Goal: Transaction & Acquisition: Purchase product/service

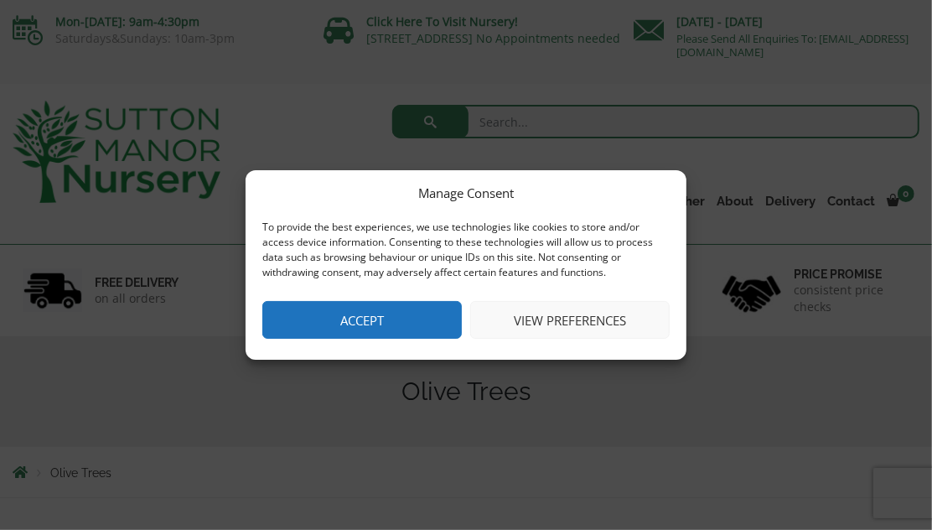
click at [389, 328] on button "Accept" at bounding box center [361, 320] width 199 height 38
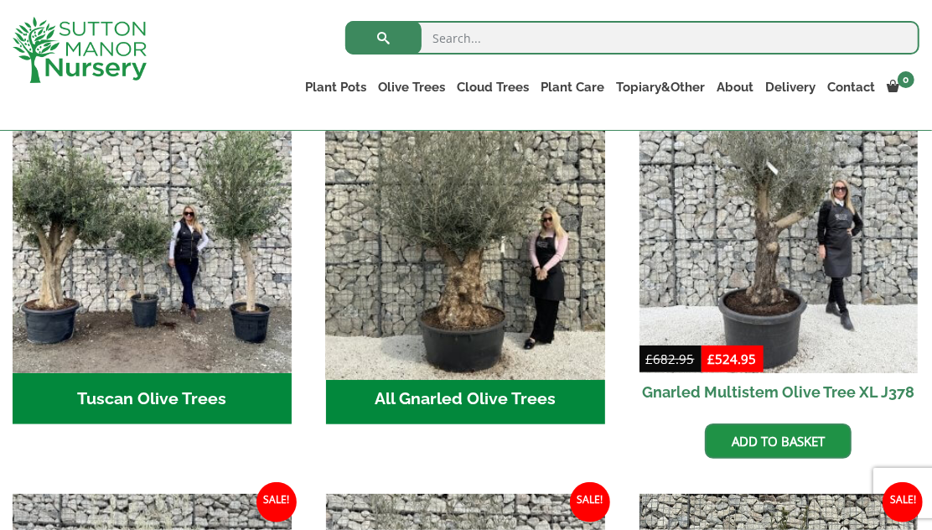
scroll to position [587, 0]
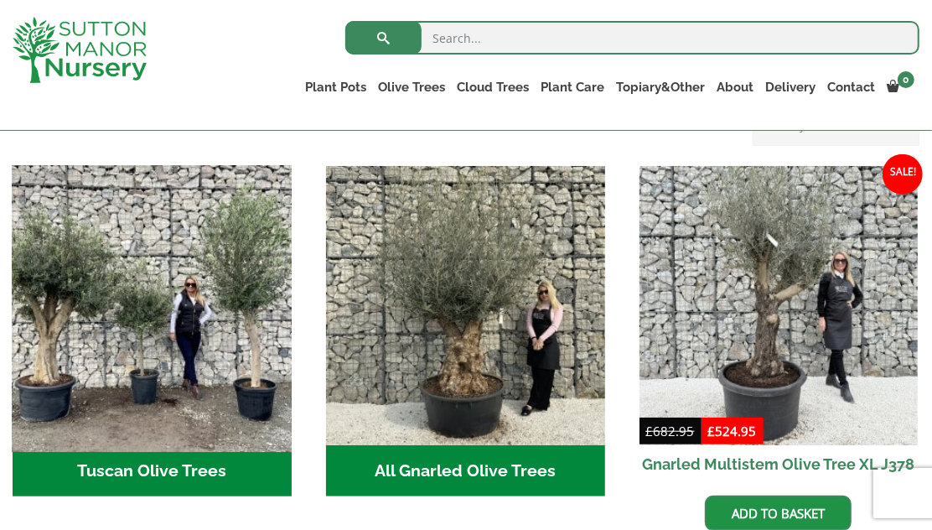
click at [261, 369] on img "Visit product category Tuscan Olive Trees" at bounding box center [152, 305] width 292 height 292
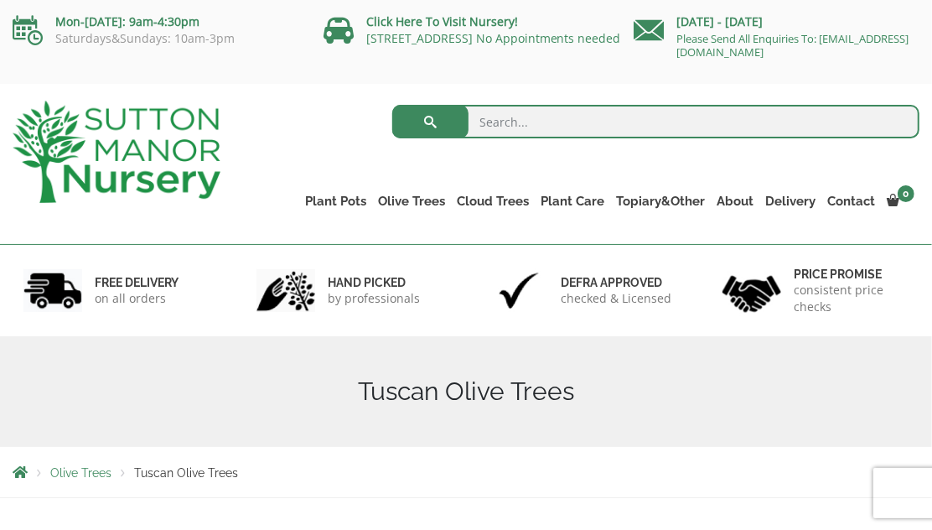
scroll to position [335, 0]
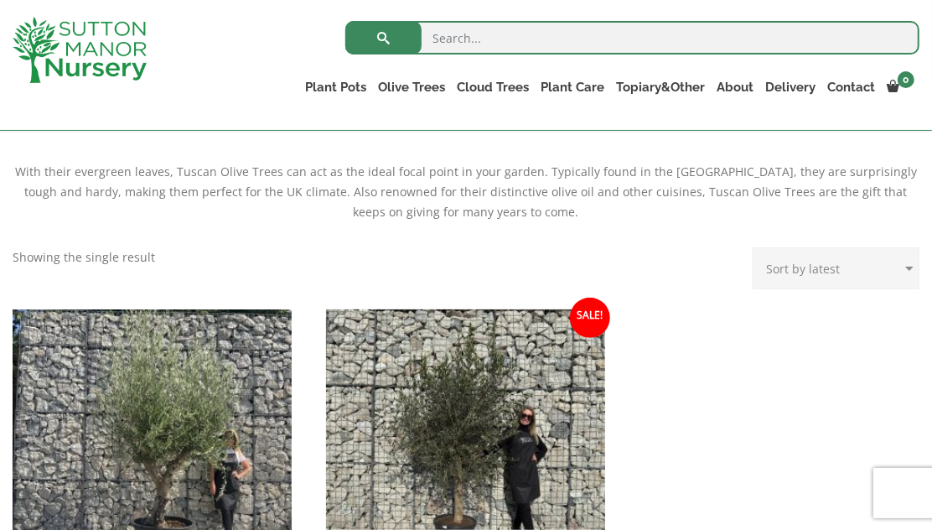
click at [719, 486] on ul "CHUNKY MULTISTEM TUSCANS XXL (4) Sale! £ 415.99 Original price was: £415.99. £ …" at bounding box center [466, 509] width 907 height 401
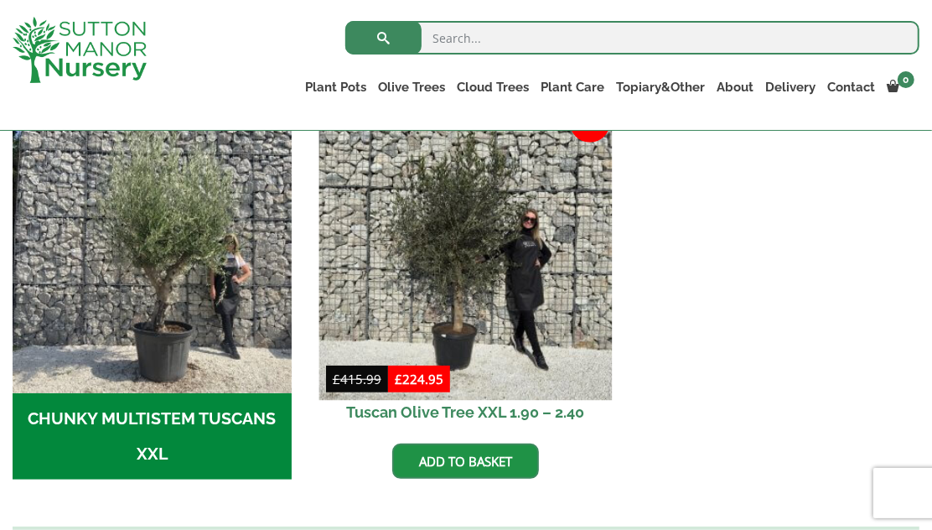
scroll to position [419, 0]
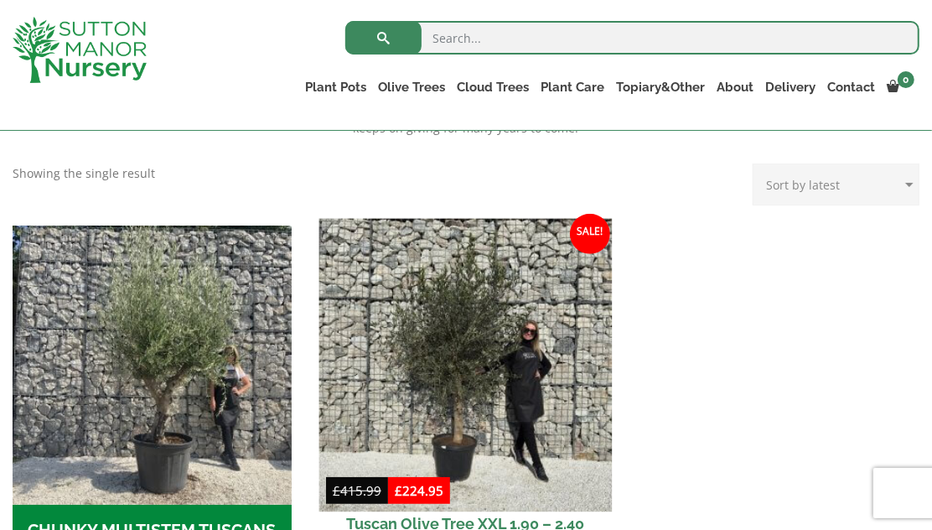
click at [475, 408] on img at bounding box center [464, 365] width 292 height 292
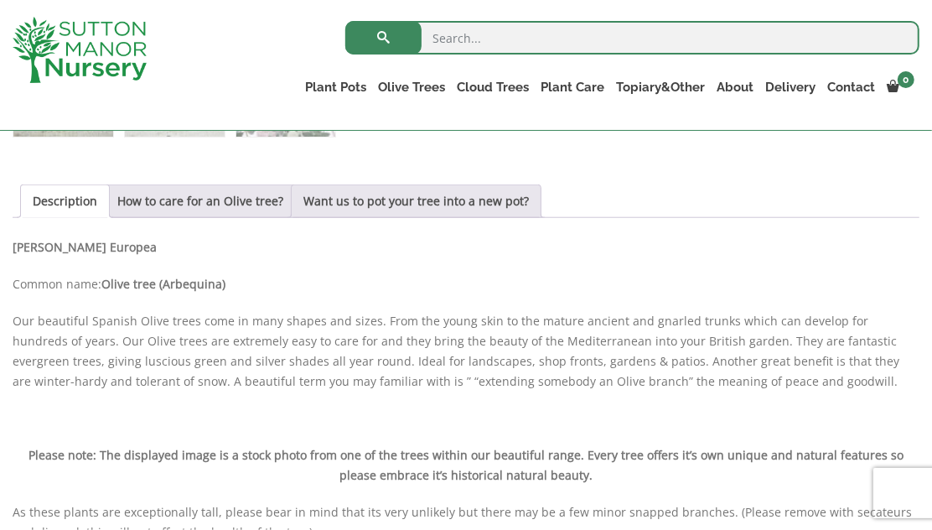
scroll to position [838, 0]
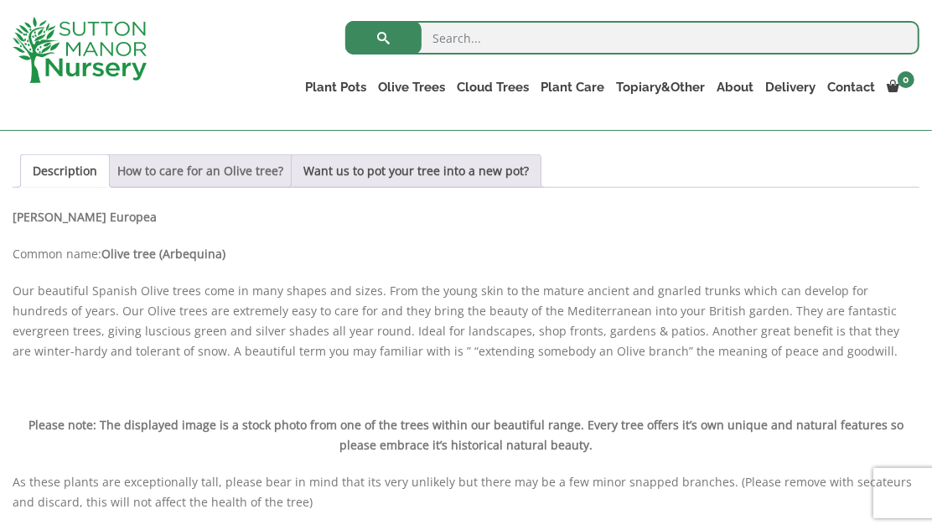
click at [205, 178] on link "How to care for an Olive tree?" at bounding box center [200, 171] width 166 height 32
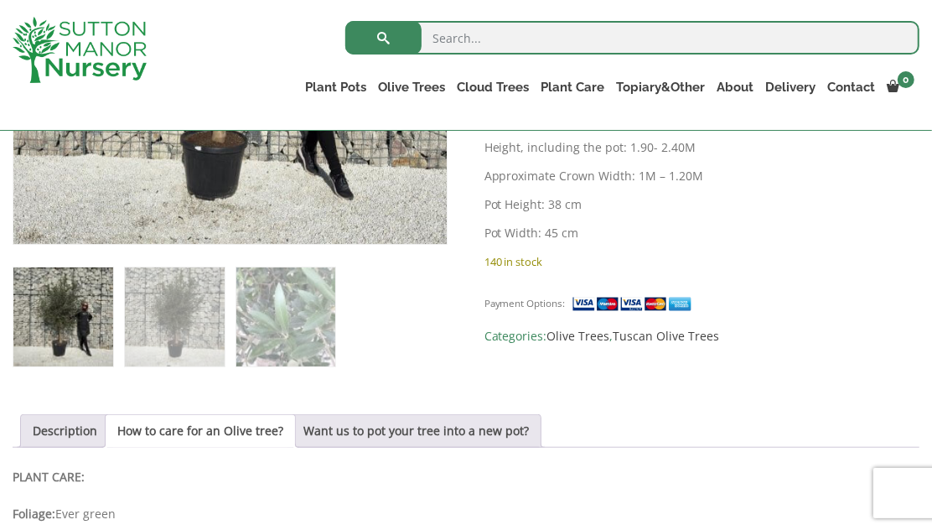
scroll to position [587, 0]
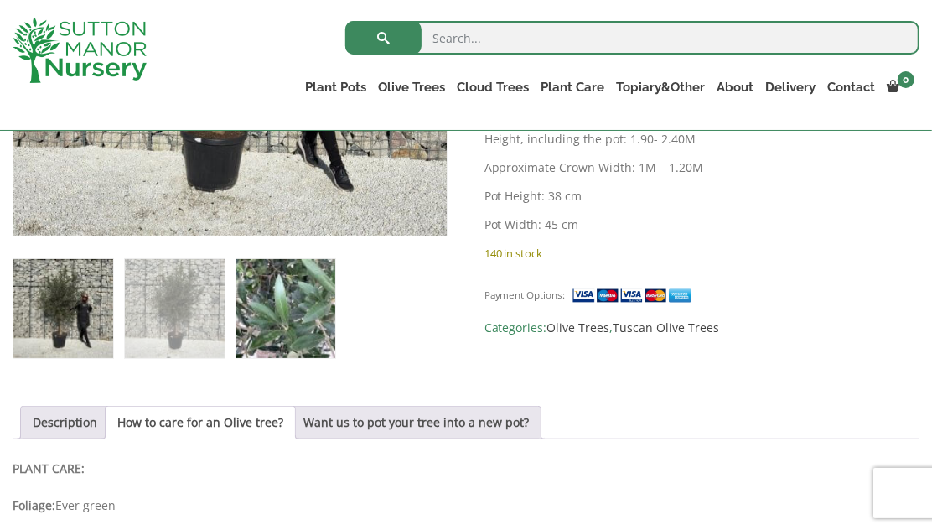
drag, startPoint x: 302, startPoint y: 303, endPoint x: 280, endPoint y: 309, distance: 22.6
click at [293, 304] on img at bounding box center [286, 309] width 100 height 100
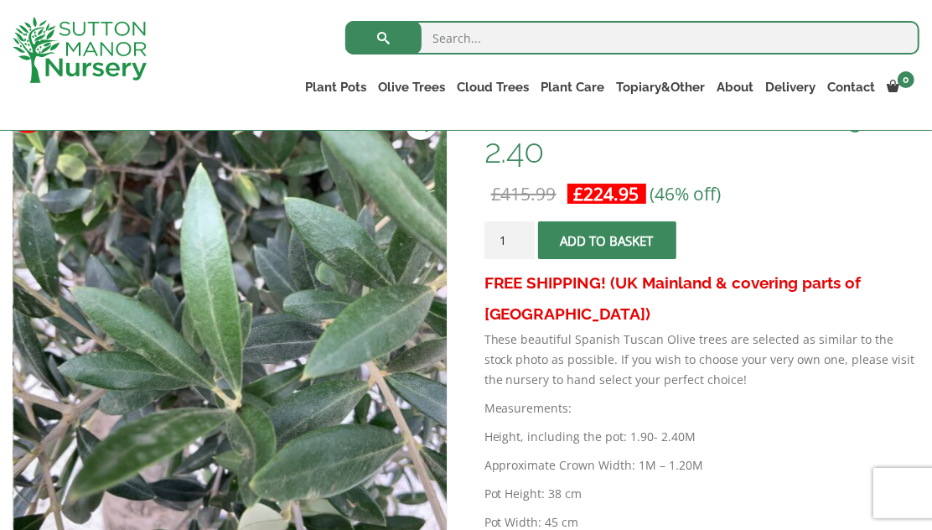
scroll to position [335, 0]
